Goal: Transaction & Acquisition: Purchase product/service

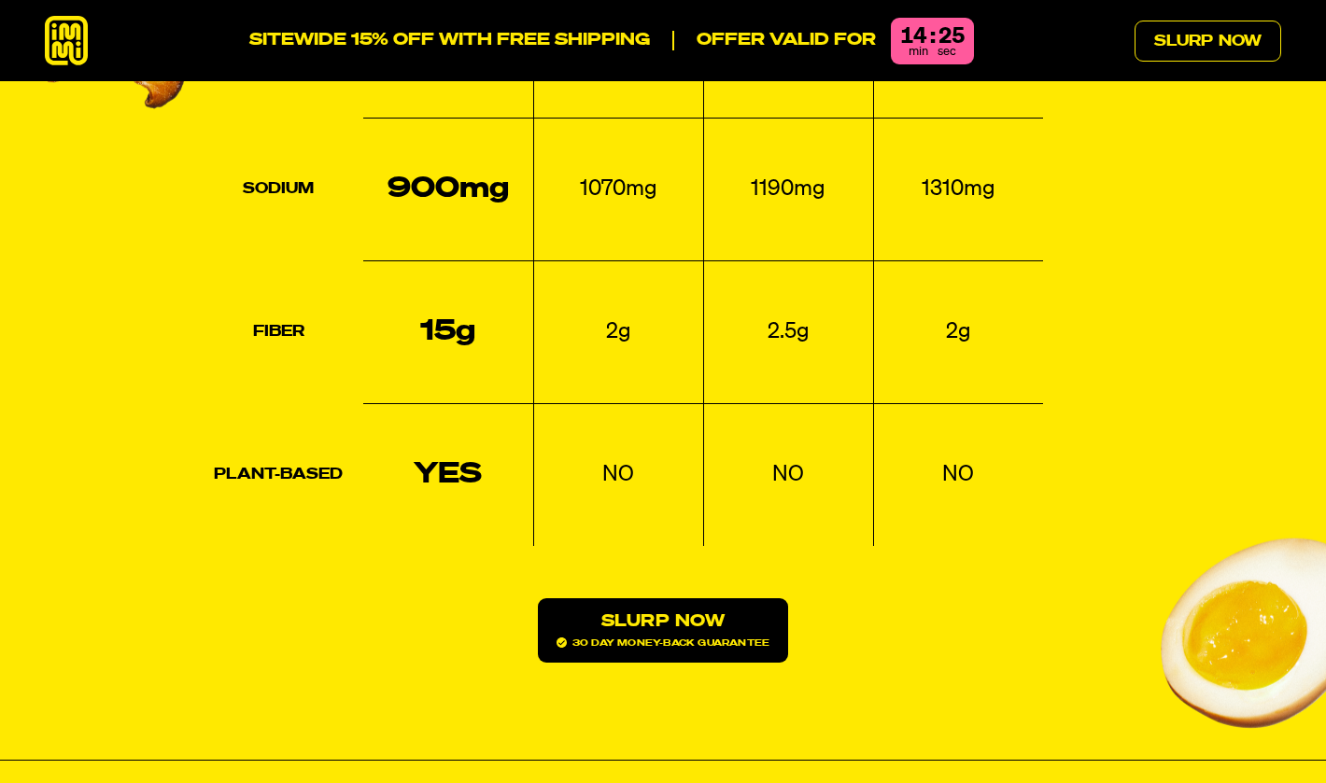
scroll to position [2773, 0]
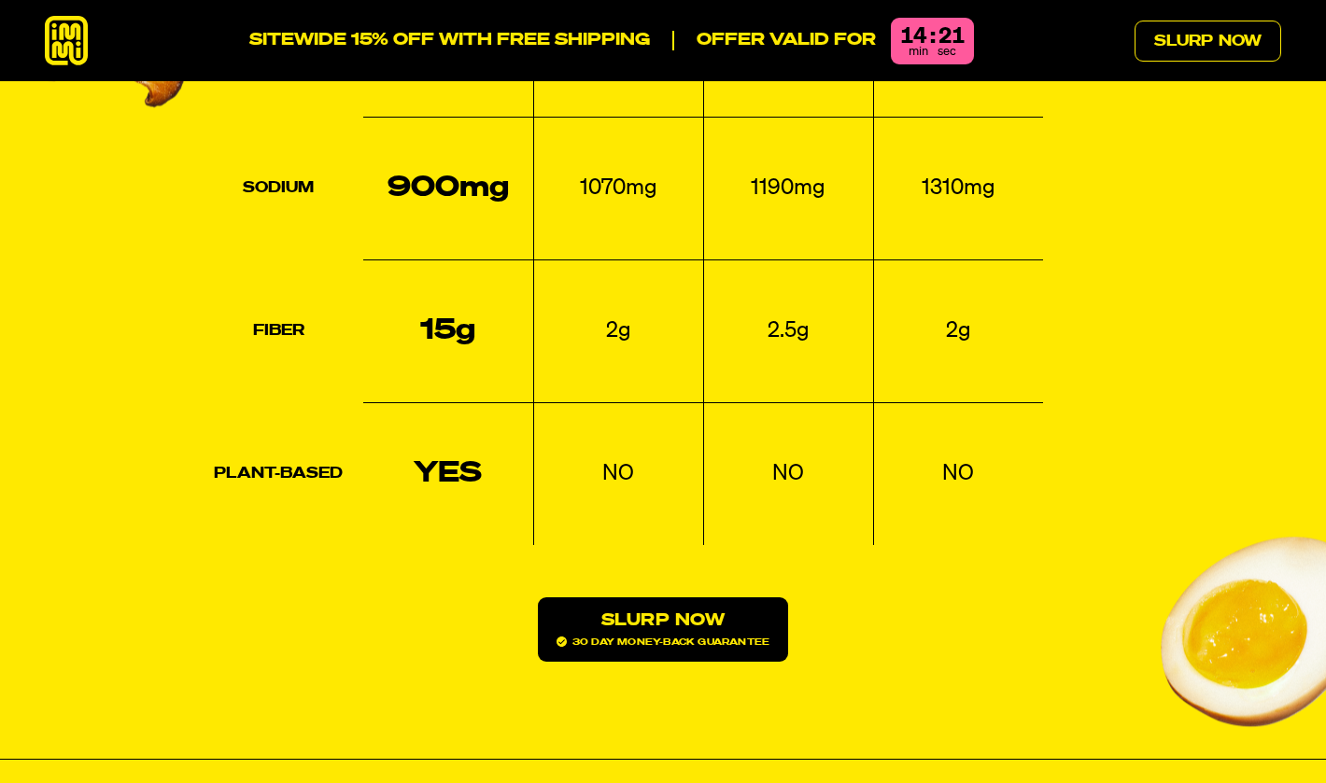
click at [598, 598] on link "Slurp Now 30 day money-back guarantee" at bounding box center [663, 630] width 250 height 64
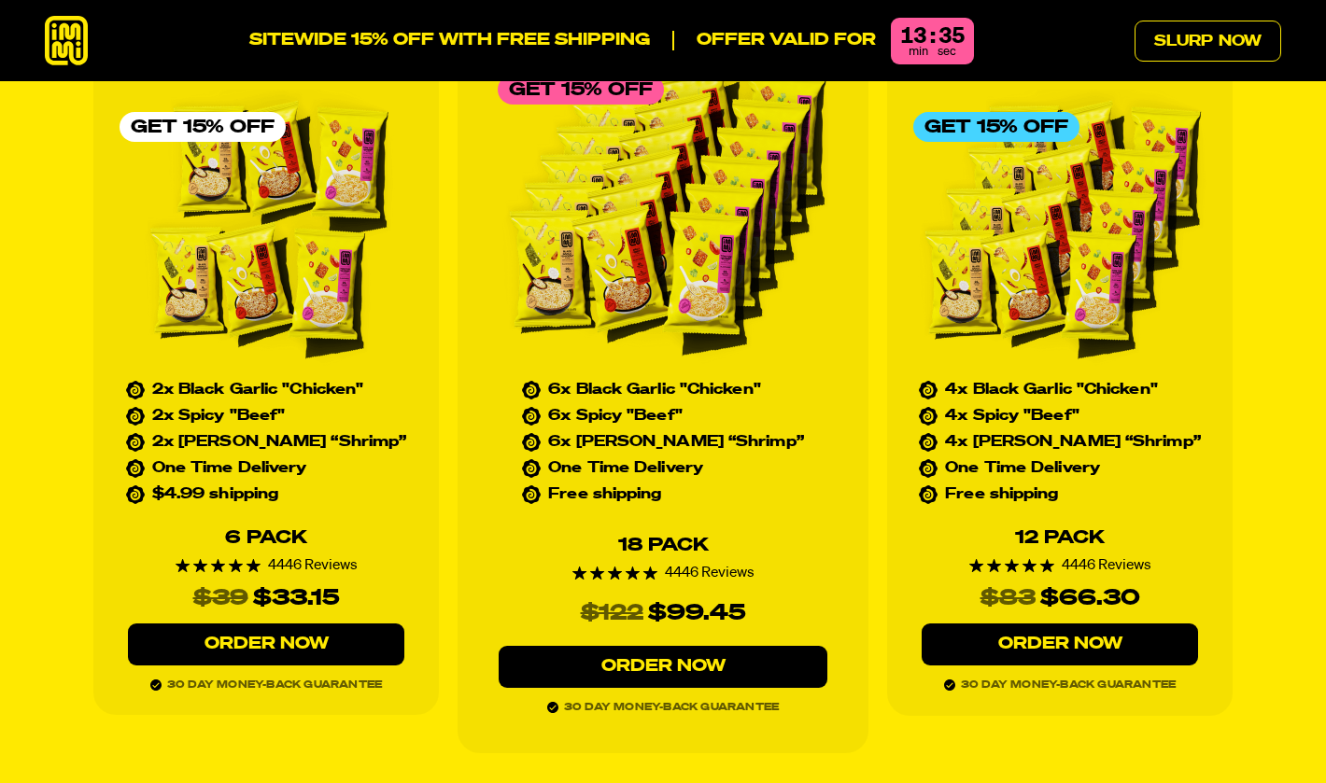
scroll to position [8527, 0]
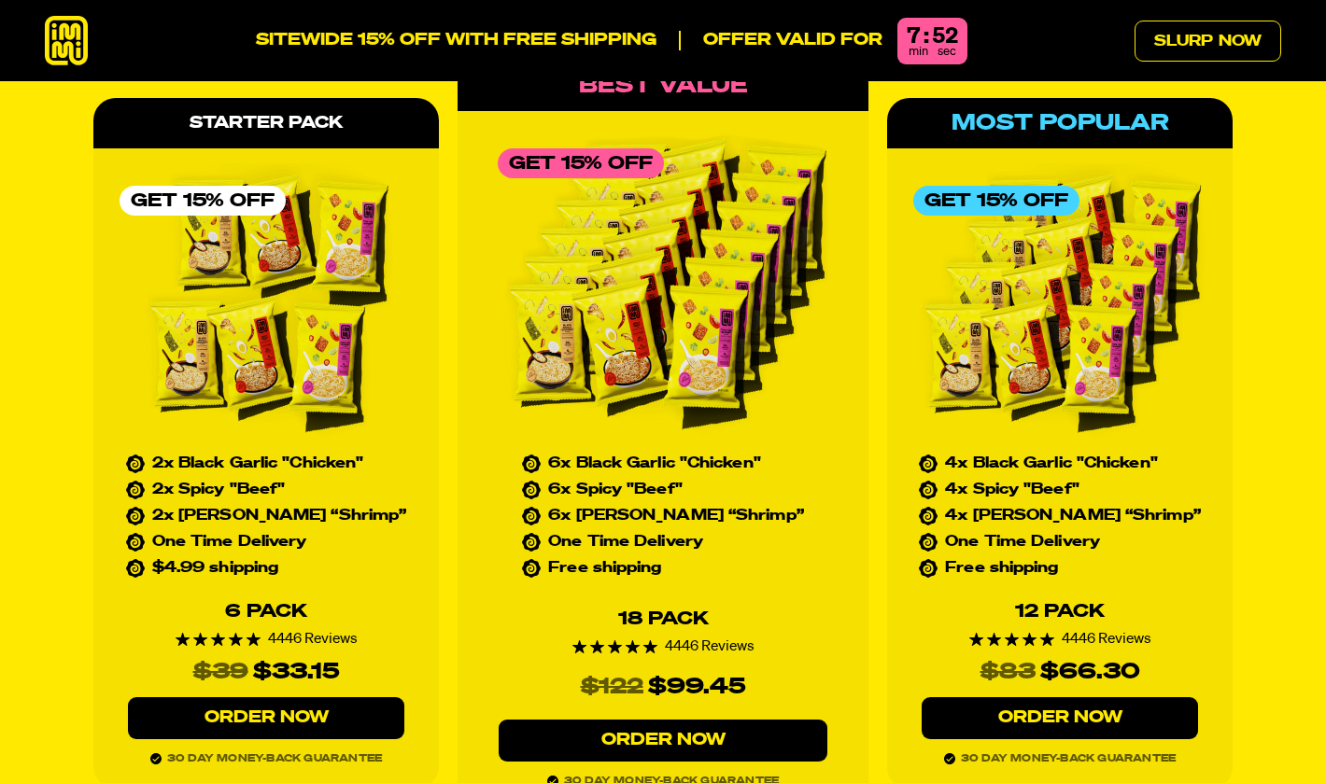
click at [1076, 697] on link "Order Now" at bounding box center [1059, 718] width 276 height 42
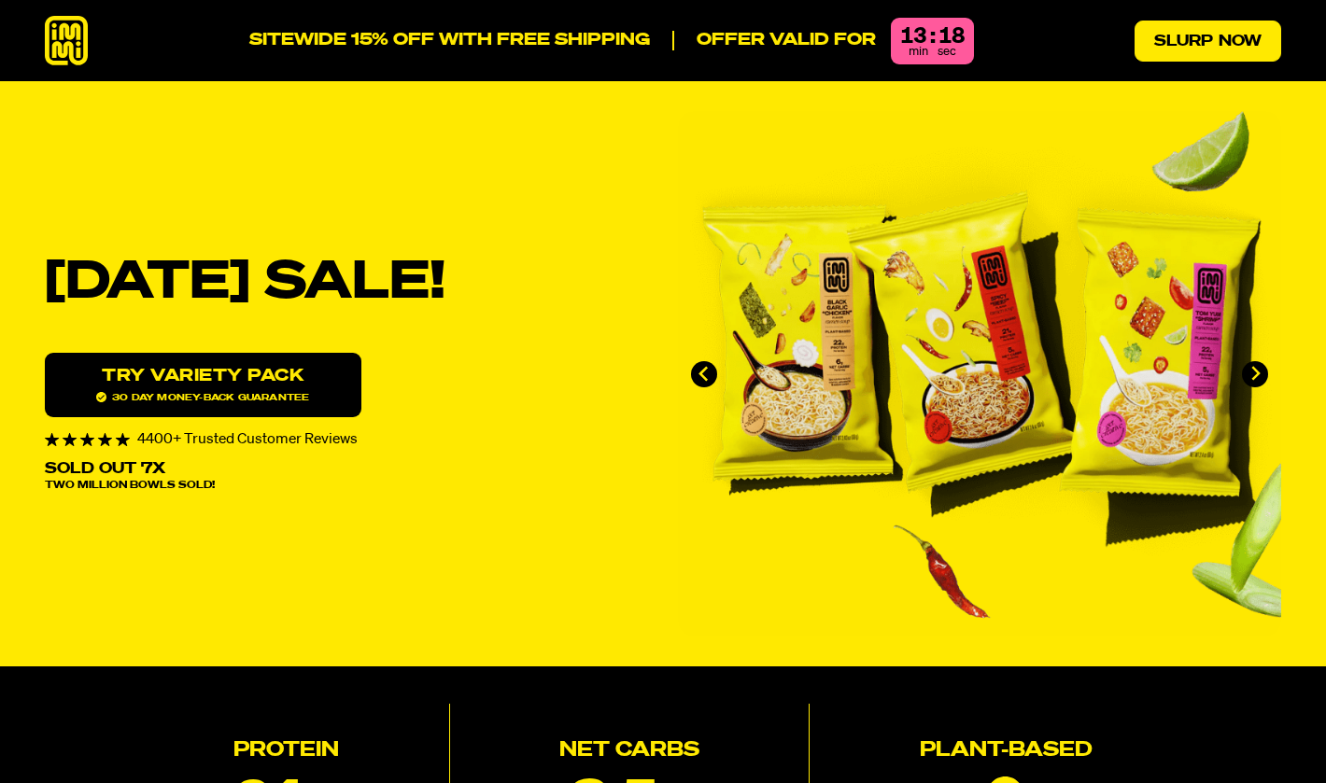
click at [1154, 35] on link "Slurp Now" at bounding box center [1207, 41] width 147 height 41
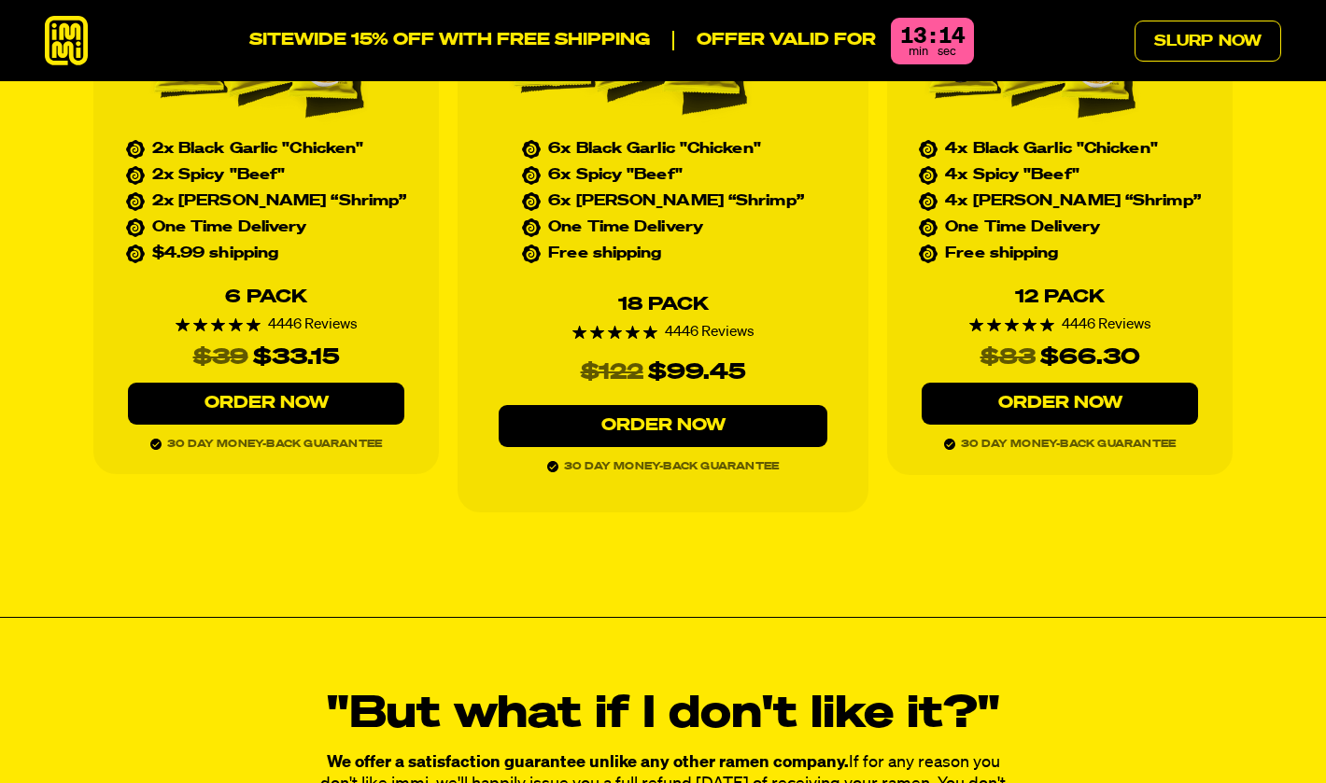
scroll to position [8820, 0]
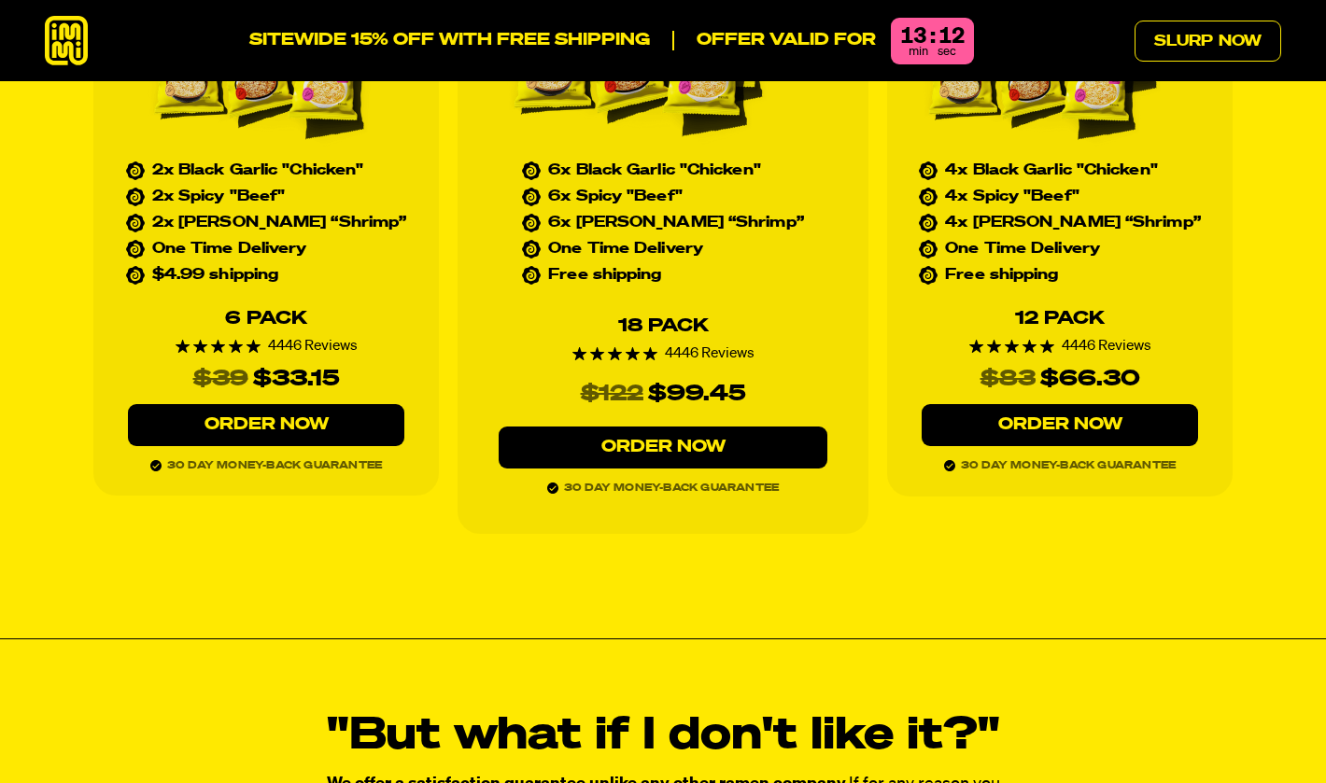
click at [1133, 404] on link "Order Now" at bounding box center [1059, 425] width 276 height 42
